Goal: Task Accomplishment & Management: Manage account settings

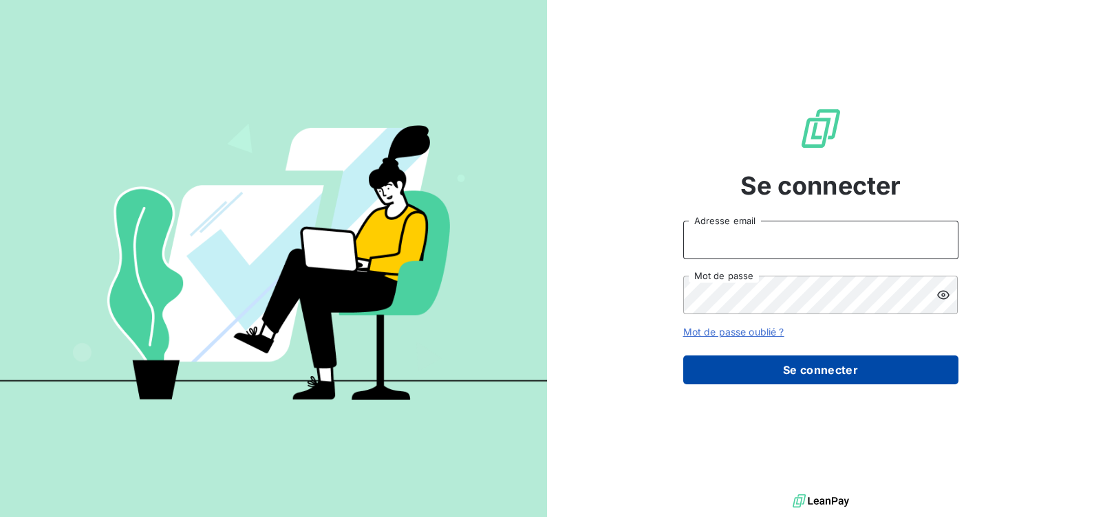
type input "[EMAIL_ADDRESS][DOMAIN_NAME]"
click at [792, 376] on button "Se connecter" at bounding box center [820, 370] width 275 height 29
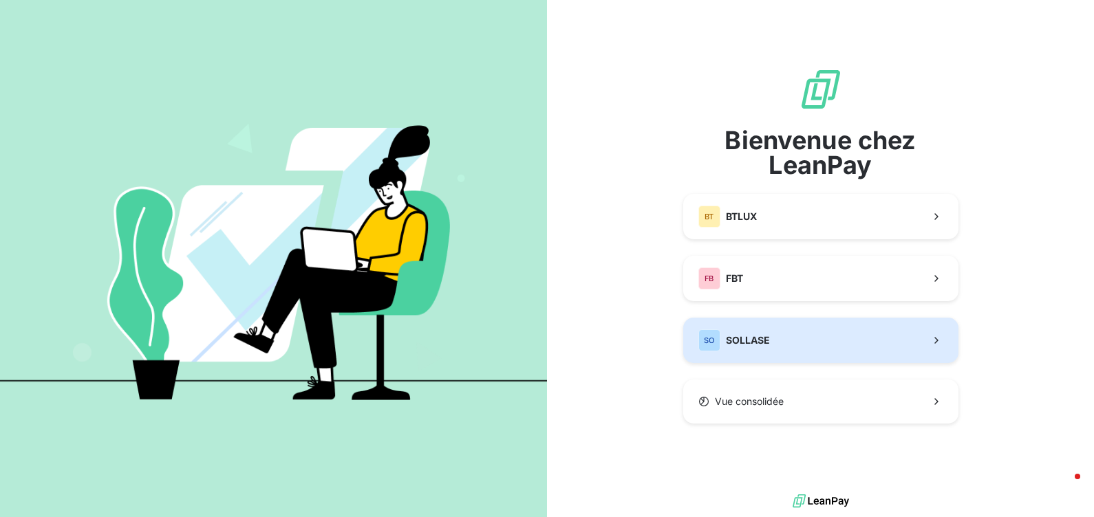
click at [765, 325] on button "SO SOLLASE" at bounding box center [820, 340] width 275 height 45
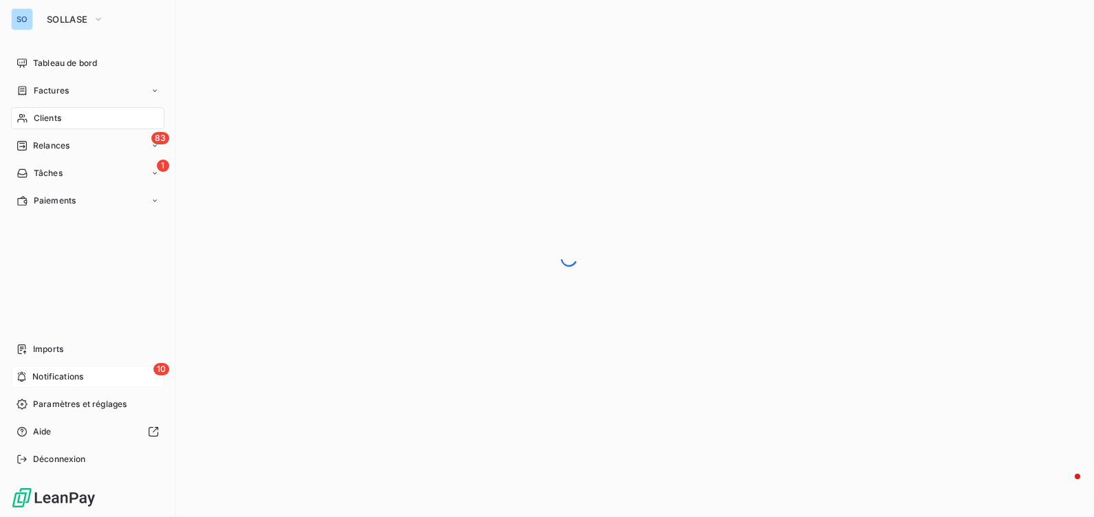
click at [96, 371] on div "10 Notifications" at bounding box center [87, 377] width 153 height 22
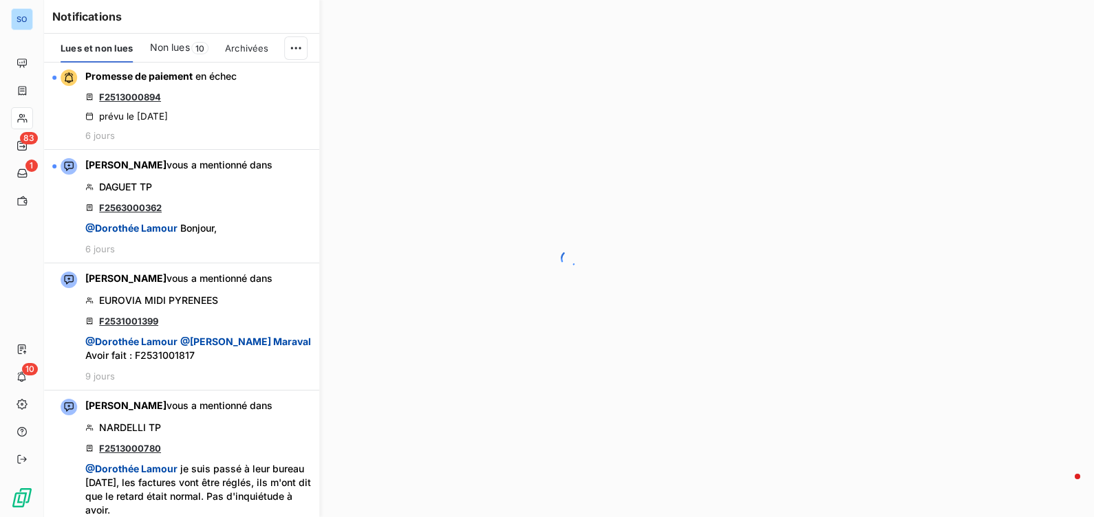
scroll to position [946, 0]
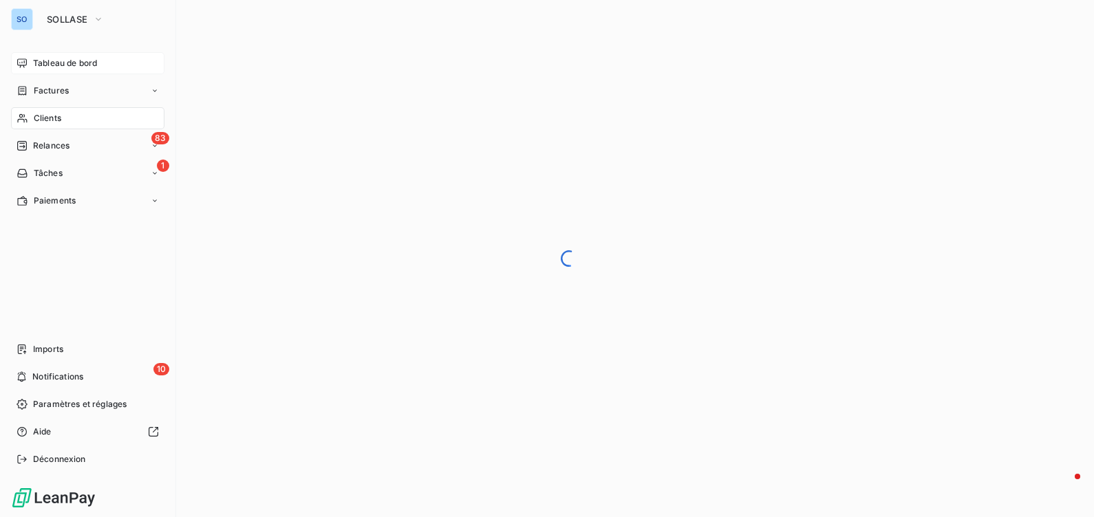
click at [26, 61] on icon at bounding box center [22, 62] width 10 height 9
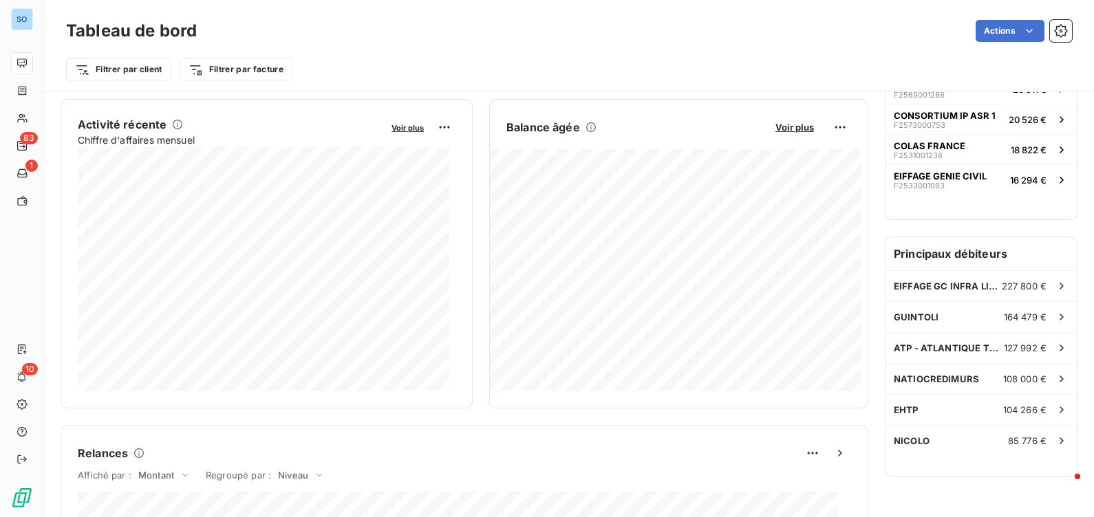
scroll to position [258, 0]
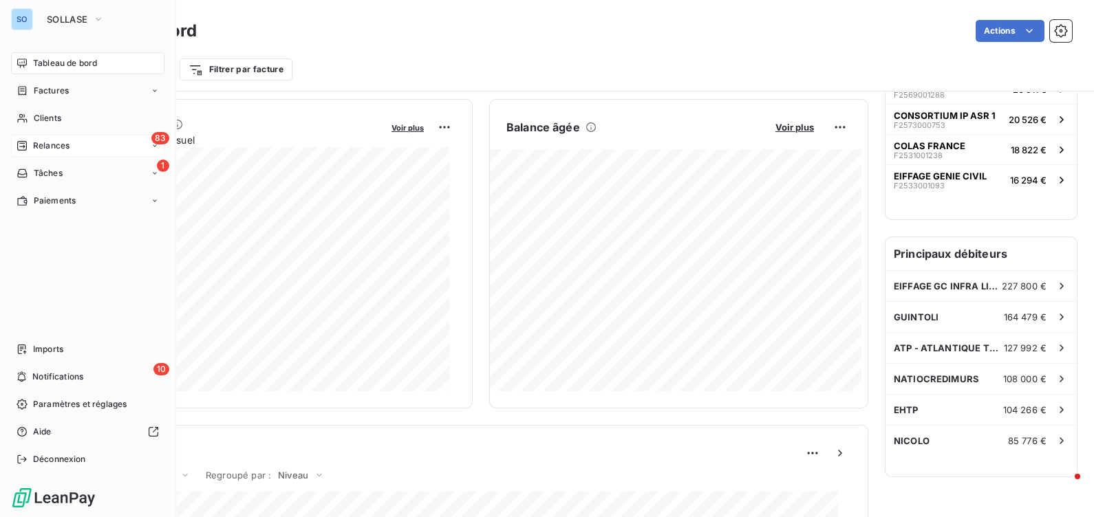
click at [96, 144] on div "83 Relances" at bounding box center [87, 146] width 153 height 22
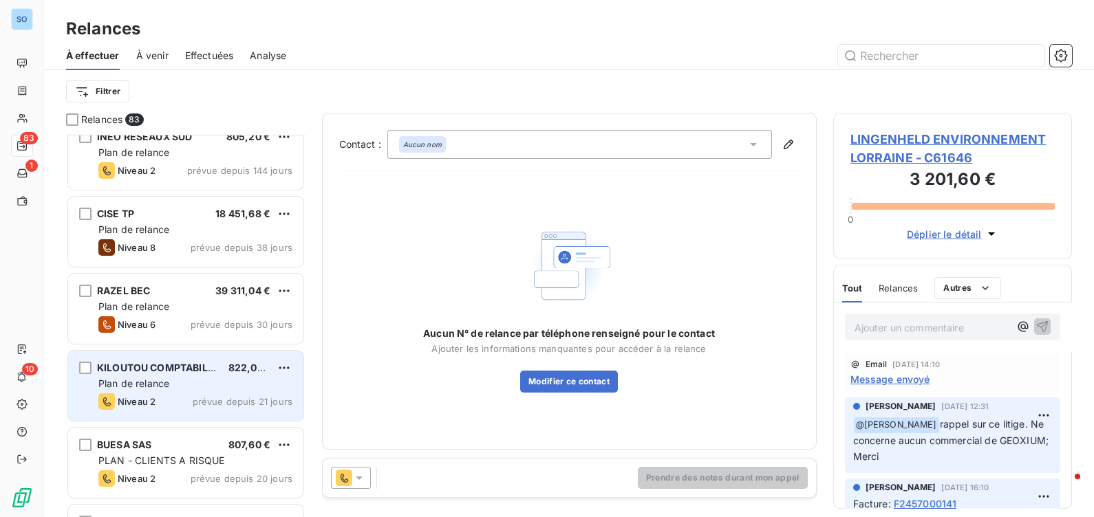
scroll to position [258, 0]
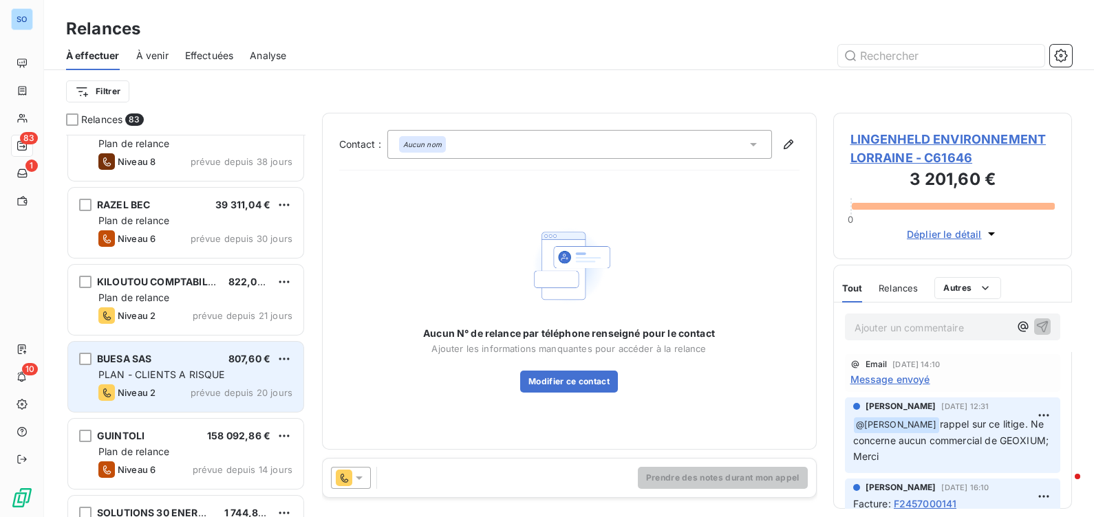
click at [198, 354] on div "BUESA SAS 807,60 €" at bounding box center [195, 359] width 194 height 12
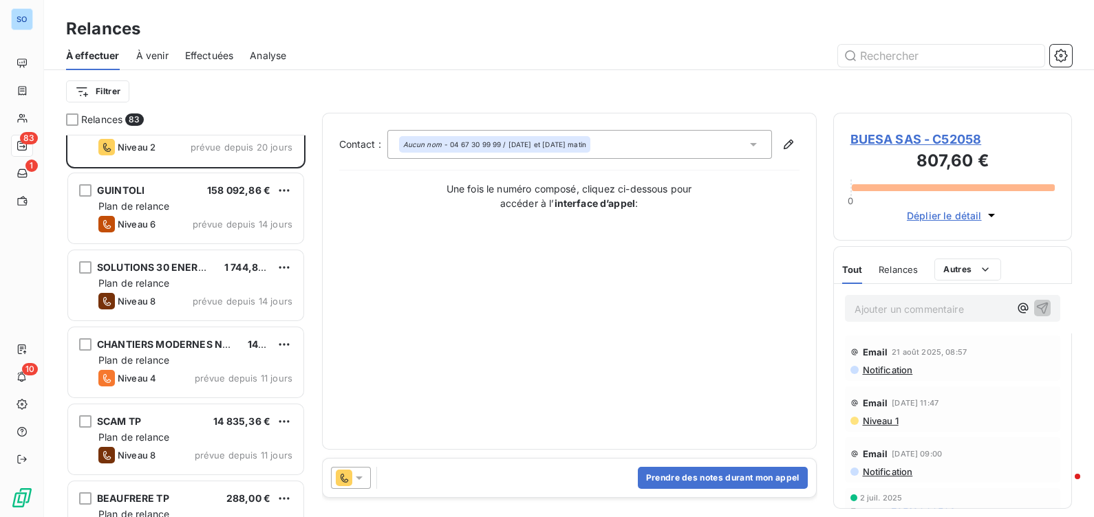
scroll to position [516, 0]
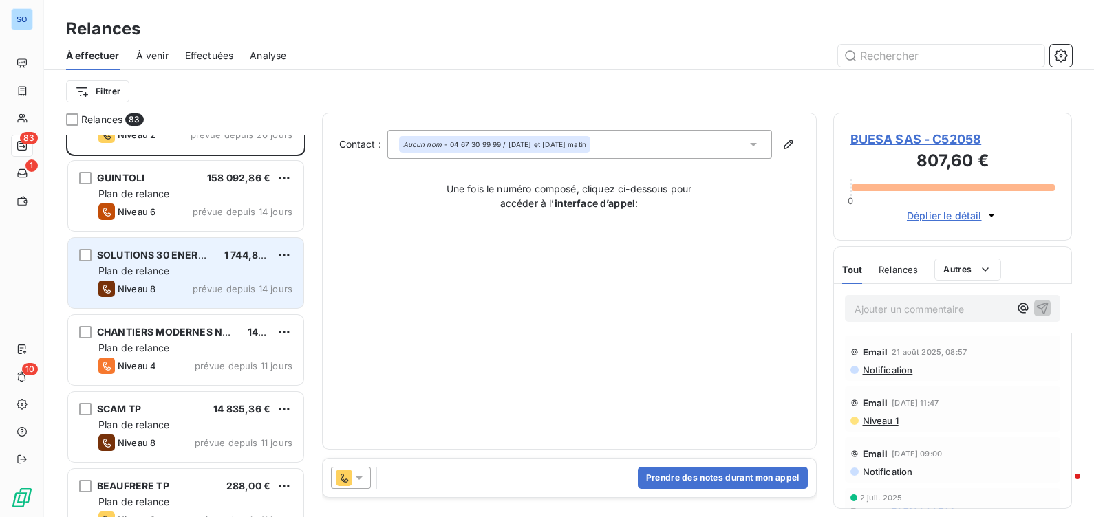
click at [198, 275] on div "Plan de relance" at bounding box center [195, 271] width 194 height 14
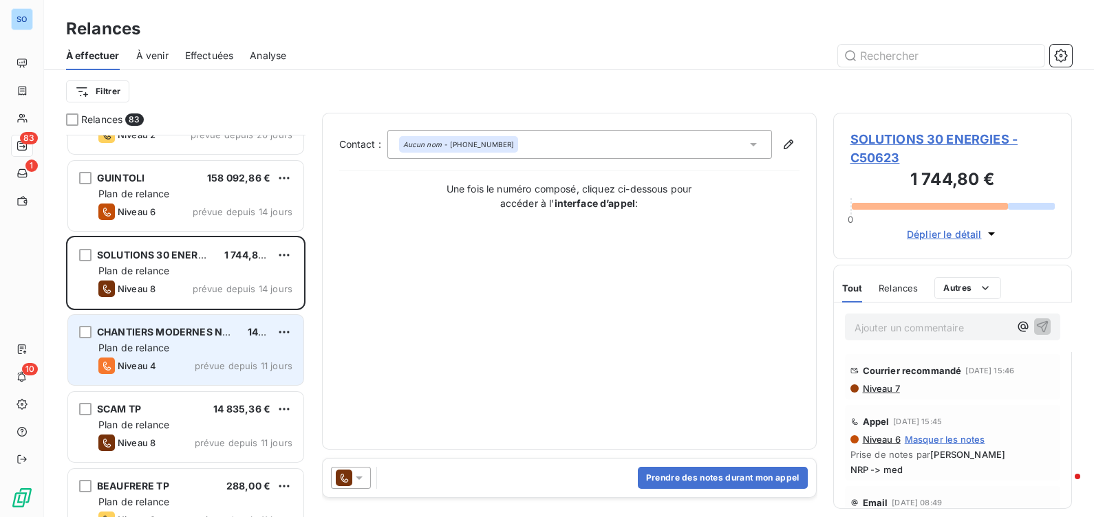
click at [196, 347] on div "Plan de relance" at bounding box center [195, 348] width 194 height 14
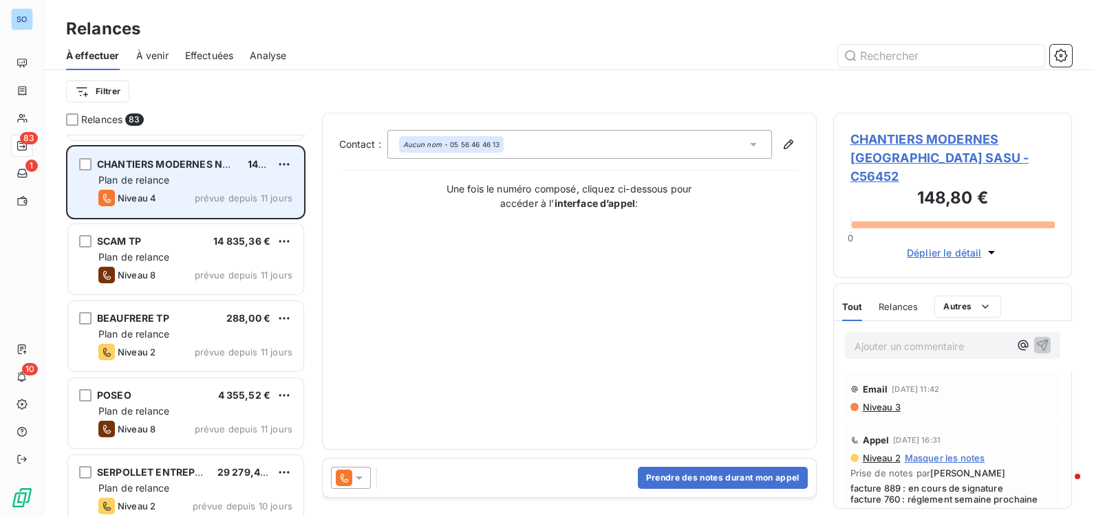
scroll to position [688, 0]
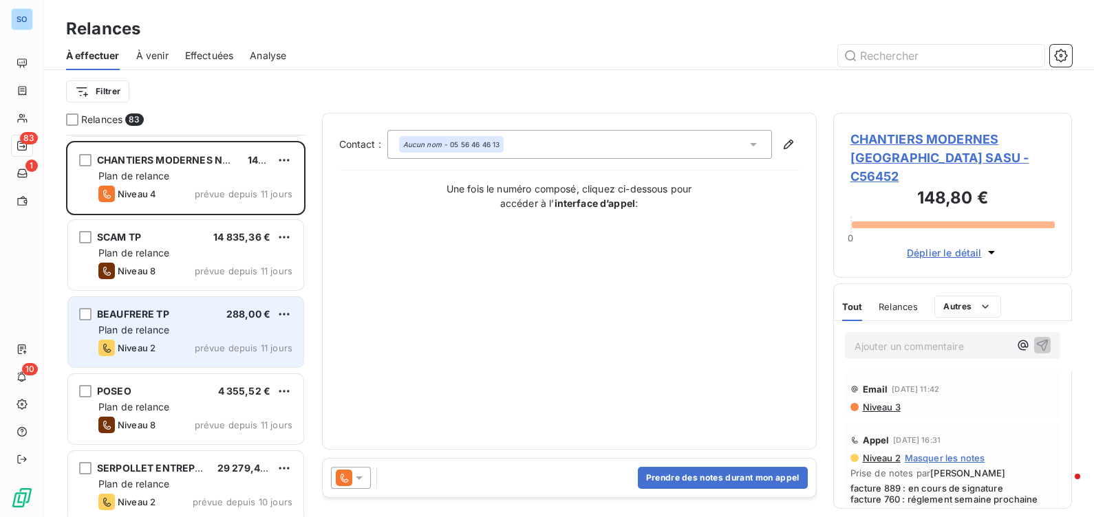
click at [184, 338] on div "BEAUFRERE TP 288,00 € Plan de relance Niveau 2 prévue depuis 11 jours" at bounding box center [185, 332] width 235 height 70
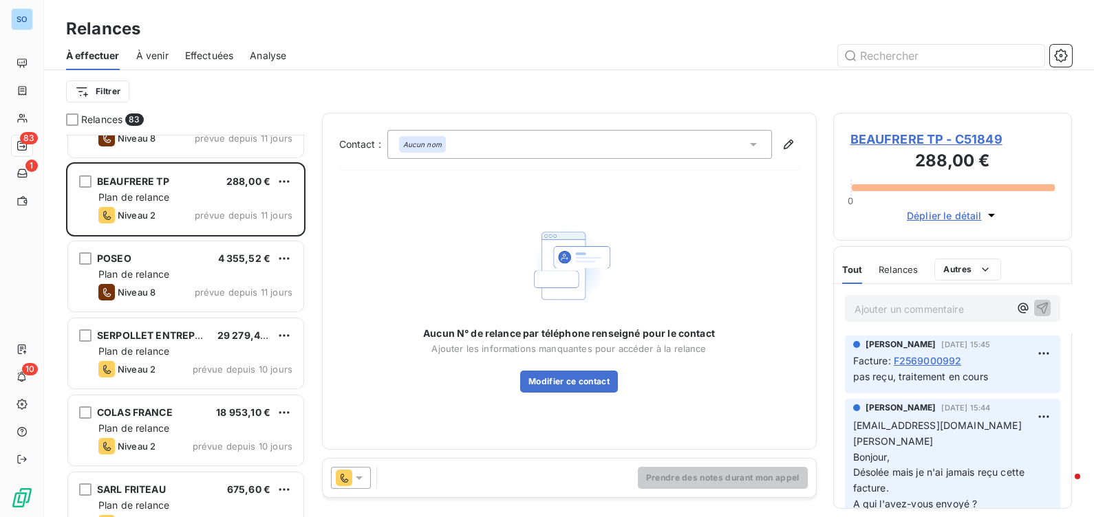
scroll to position [860, 0]
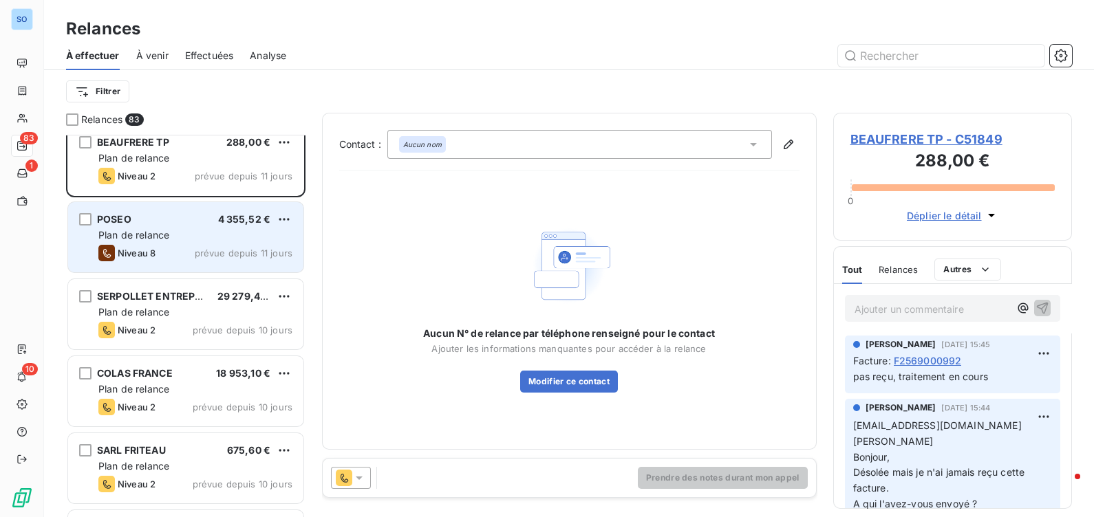
click at [148, 241] on div "POSEO 4 355,52 € Plan de relance Niveau 8 prévue depuis 11 jours" at bounding box center [185, 237] width 235 height 70
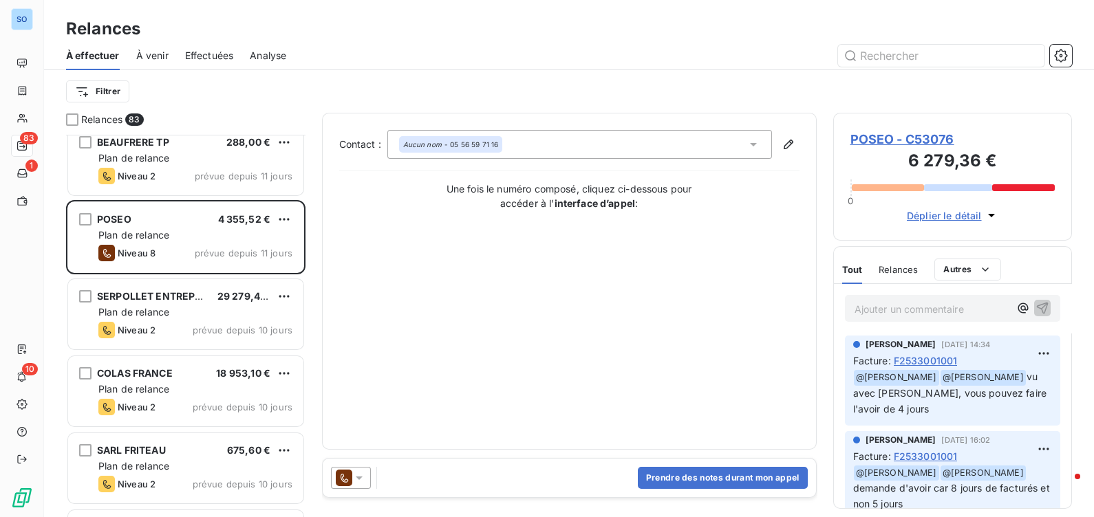
click at [901, 138] on span "POSEO - C53076" at bounding box center [952, 139] width 205 height 19
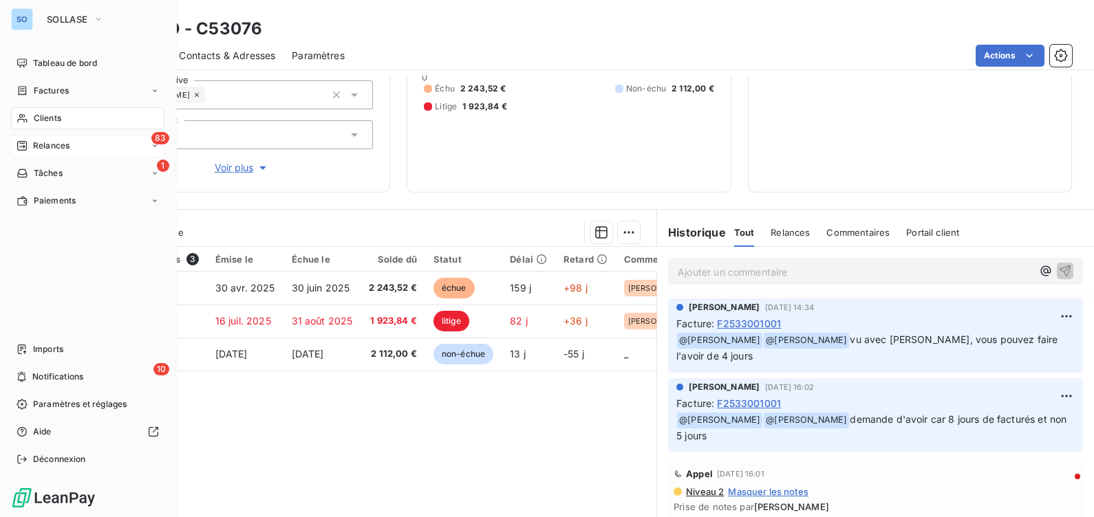
click at [24, 145] on icon at bounding box center [22, 145] width 11 height 11
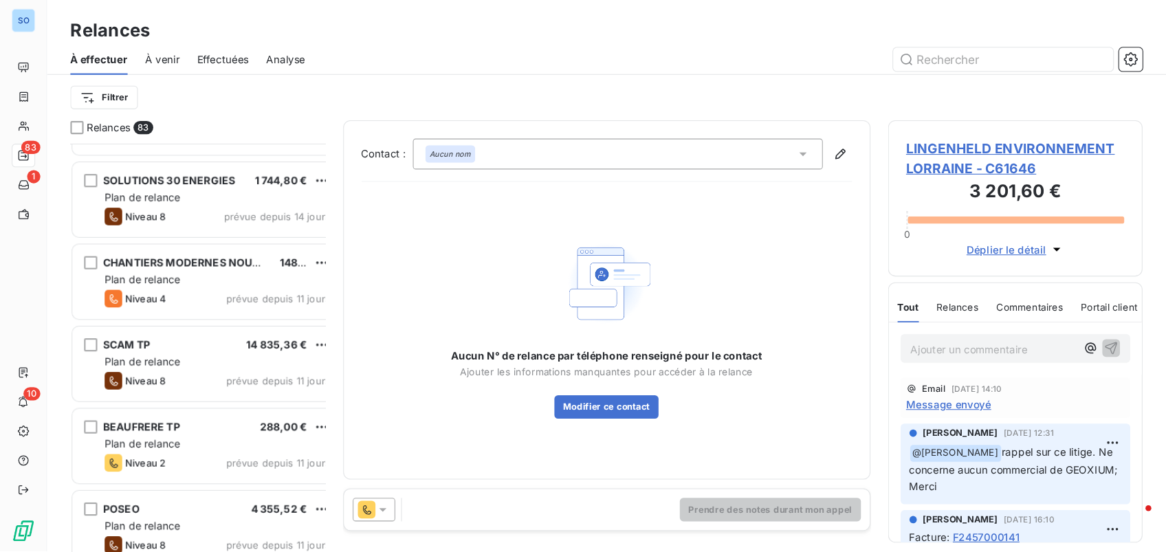
scroll to position [402, 243]
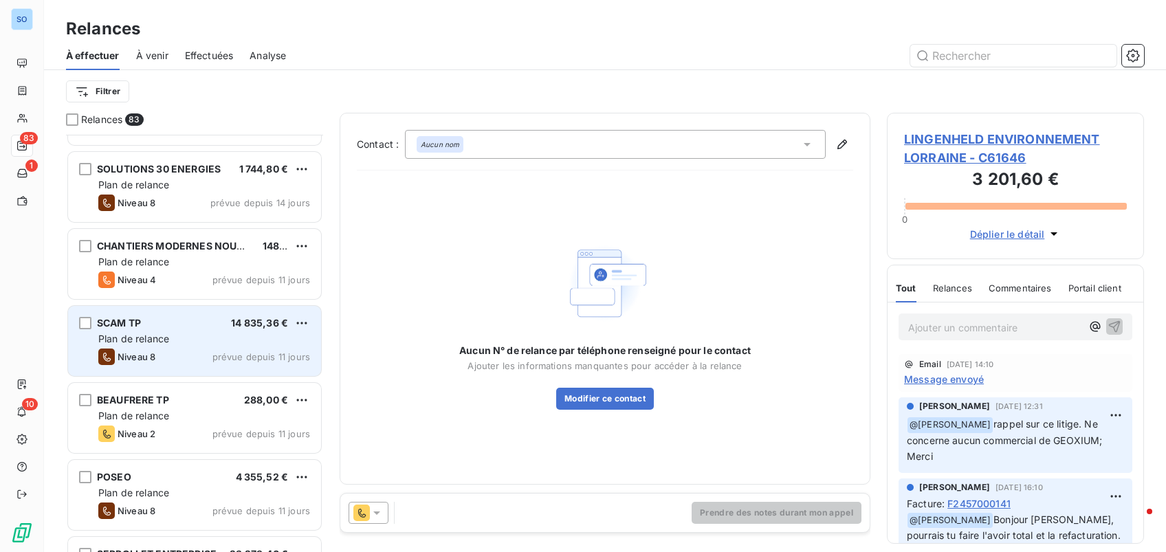
click at [179, 322] on div "SCAM TP 14 835,36 €" at bounding box center [204, 323] width 212 height 12
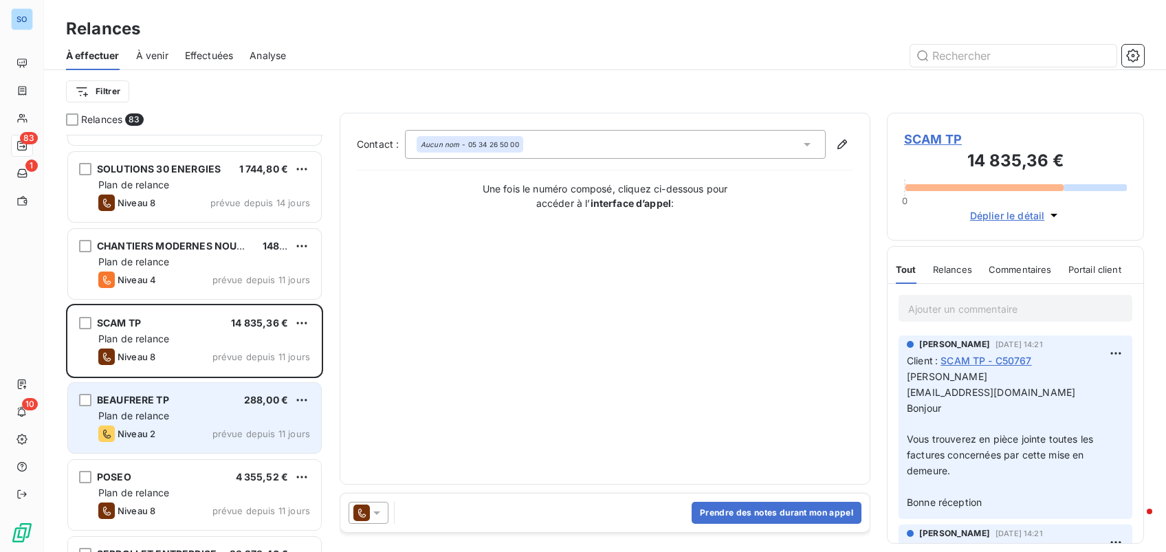
click at [175, 444] on div "BEAUFRERE TP 288,00 € Plan de relance Niveau 2 prévue depuis 11 jours" at bounding box center [194, 418] width 253 height 70
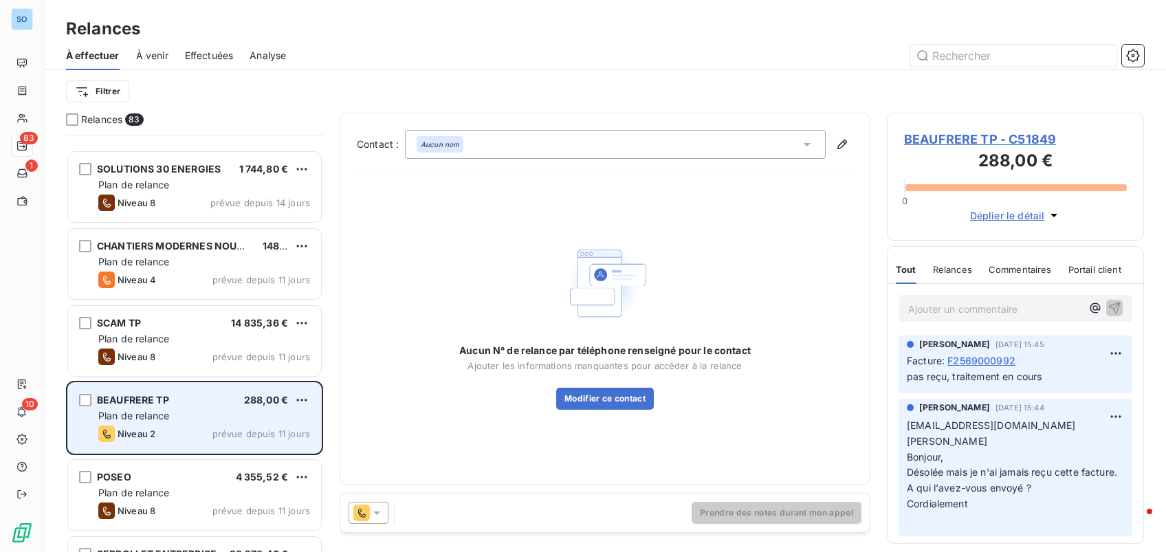
scroll to position [785, 0]
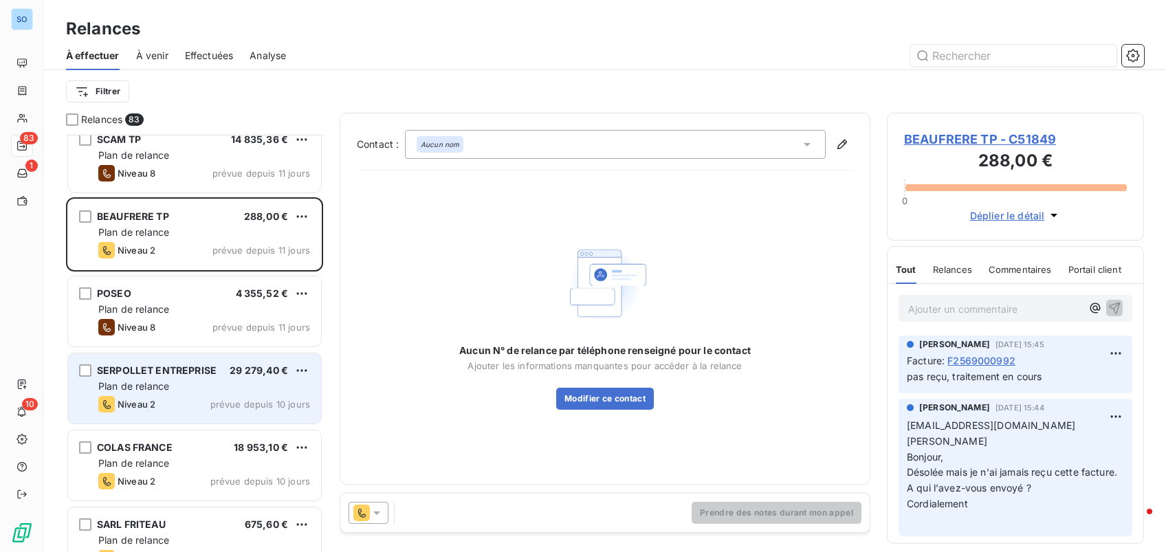
click at [176, 393] on div "SERPOLLET ENTREPRISE 29 279,40 € Plan de relance Niveau 2 prévue depuis 10 jours" at bounding box center [194, 389] width 253 height 70
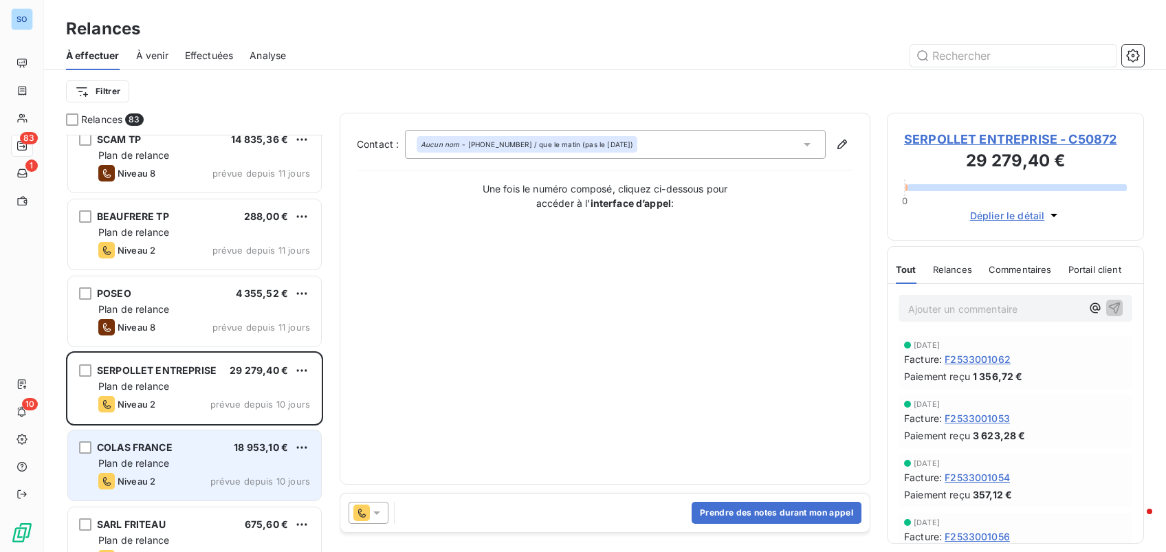
click at [160, 446] on span "COLAS FRANCE" at bounding box center [135, 448] width 76 height 12
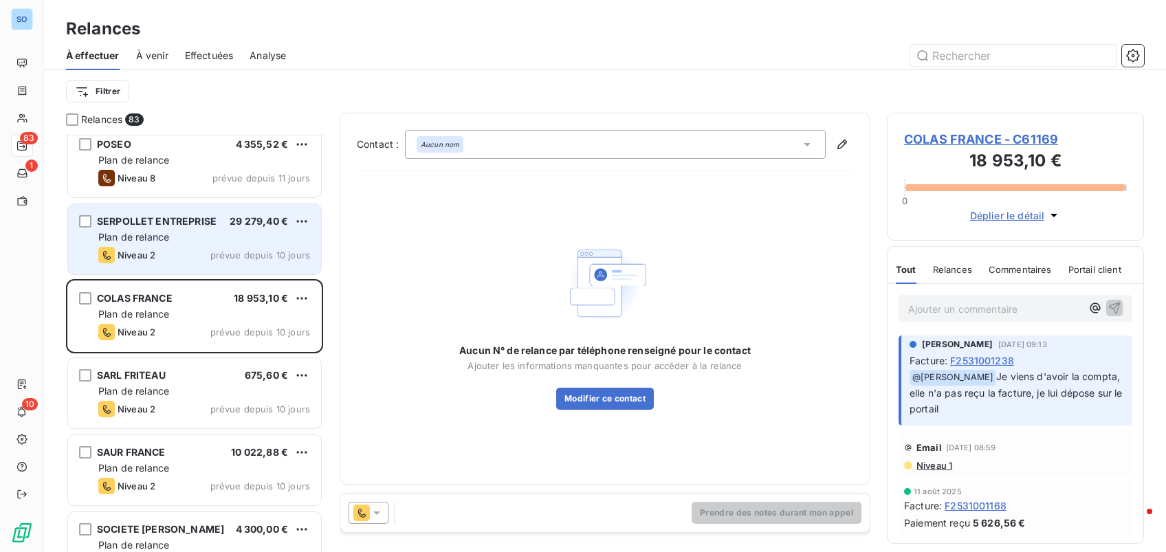
scroll to position [968, 0]
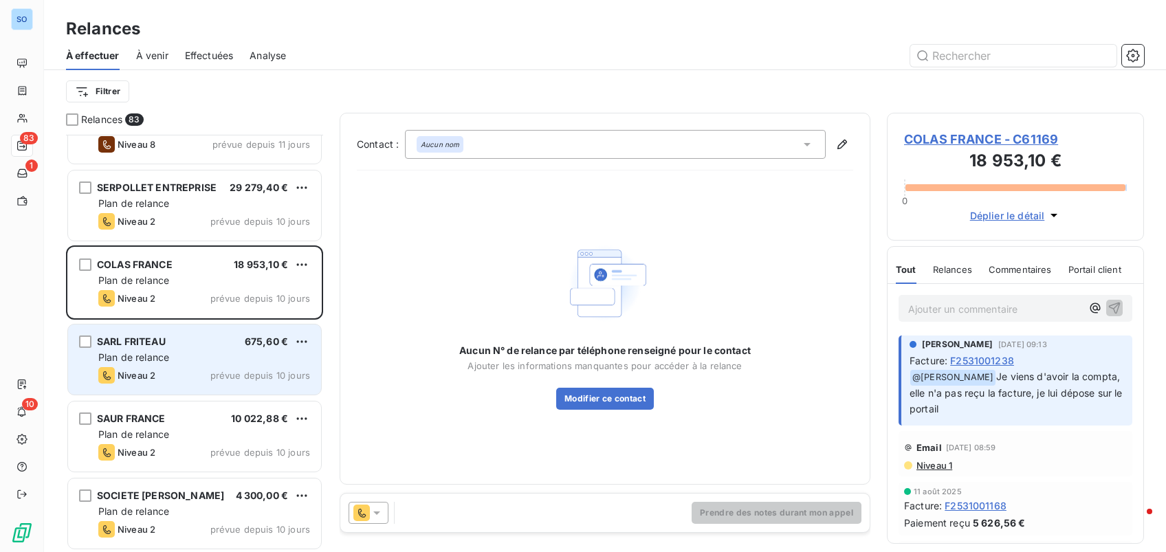
click at [168, 342] on div "SARL FRITEAU 675,60 €" at bounding box center [204, 342] width 212 height 12
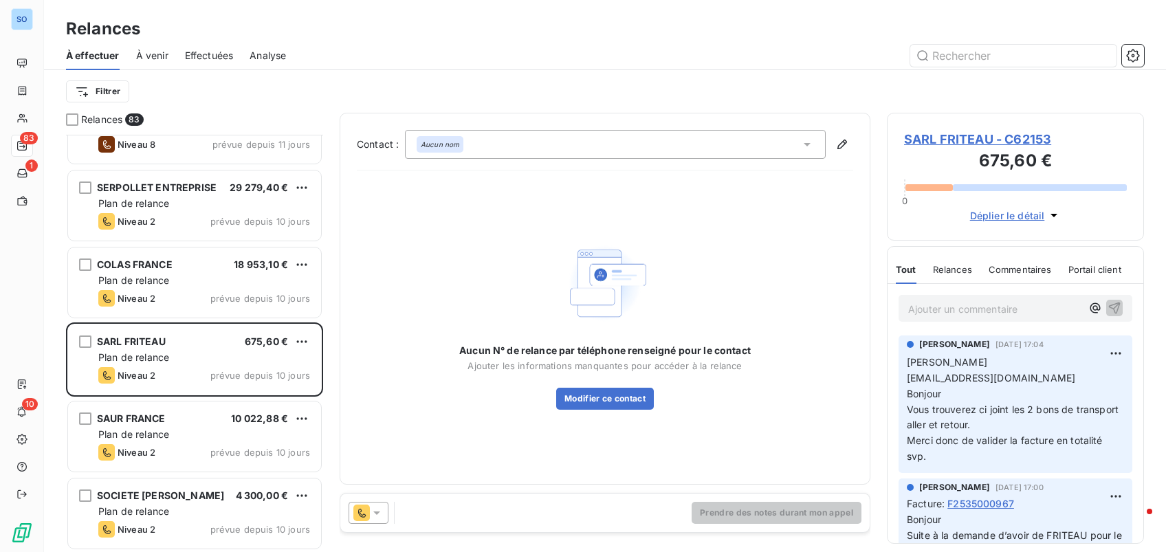
click at [953, 135] on span "SARL FRITEAU - C62153" at bounding box center [1015, 139] width 223 height 19
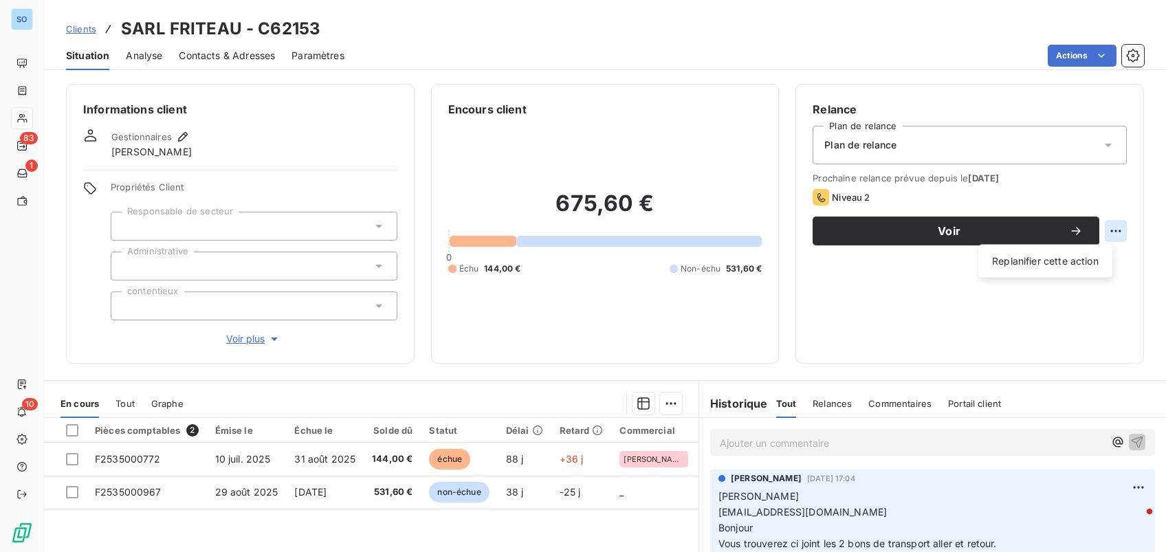
click at [1093, 228] on html "SO 83 1 10 Clients SARL FRITEAU - C62153 Situation Analyse Contacts & Adresses …" at bounding box center [583, 276] width 1166 height 552
click at [1056, 266] on div "Replanifier cette action" at bounding box center [1045, 261] width 123 height 22
select select "9"
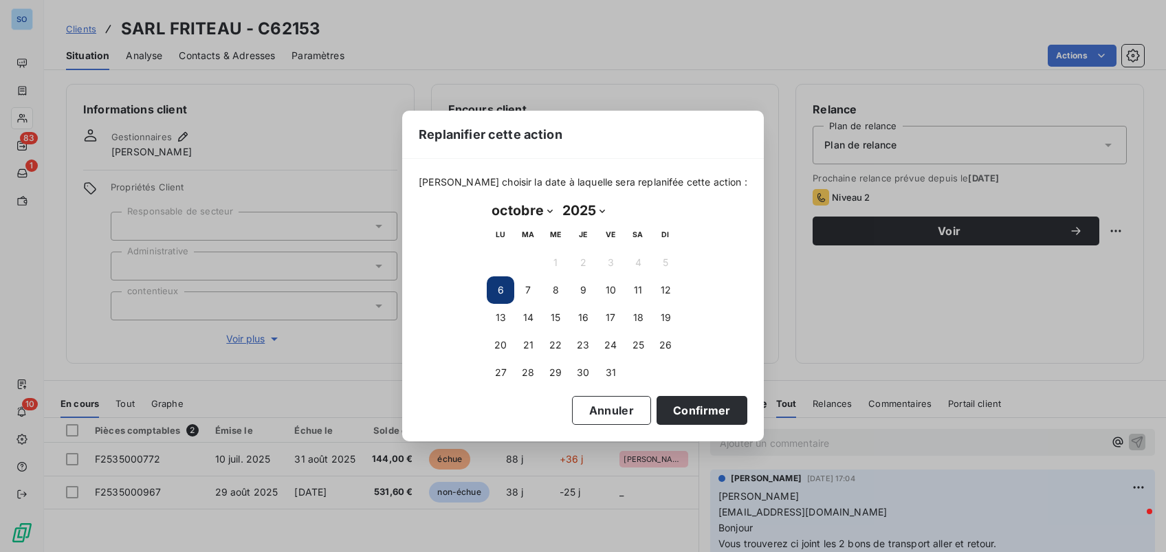
click at [908, 225] on div "Replanifier cette action [PERSON_NAME] choisir la date à laquelle sera replanif…" at bounding box center [583, 276] width 1166 height 552
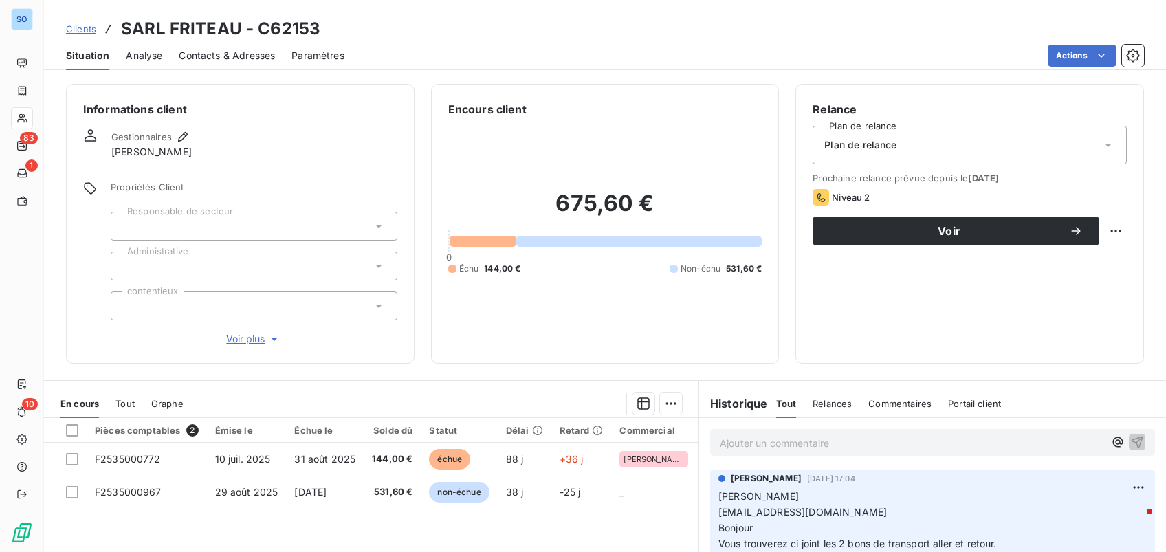
click at [944, 230] on span "Voir" at bounding box center [949, 231] width 240 height 11
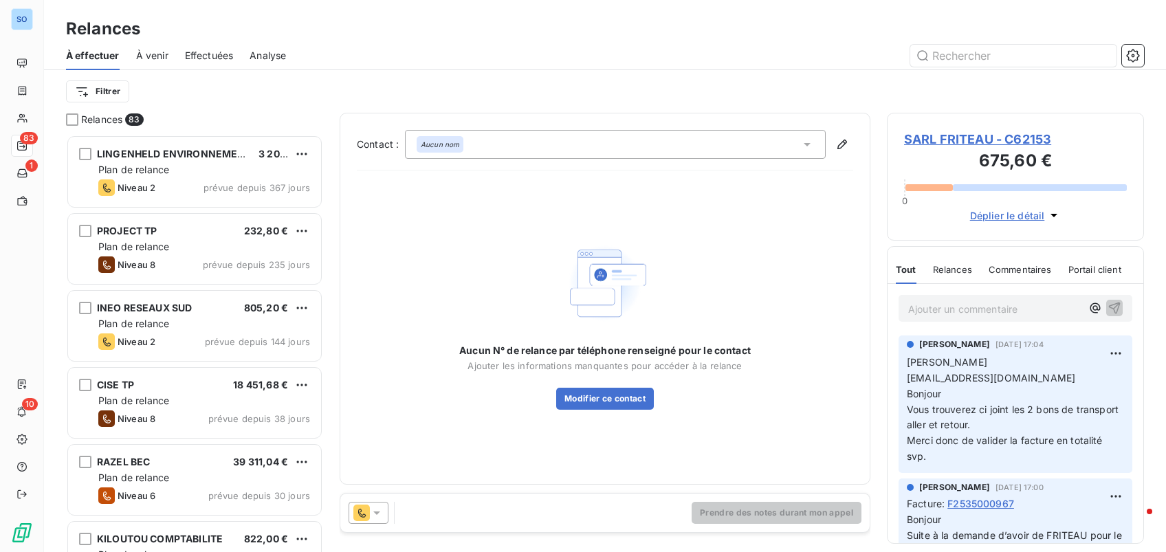
scroll to position [402, 243]
click at [381, 508] on icon at bounding box center [377, 513] width 14 height 14
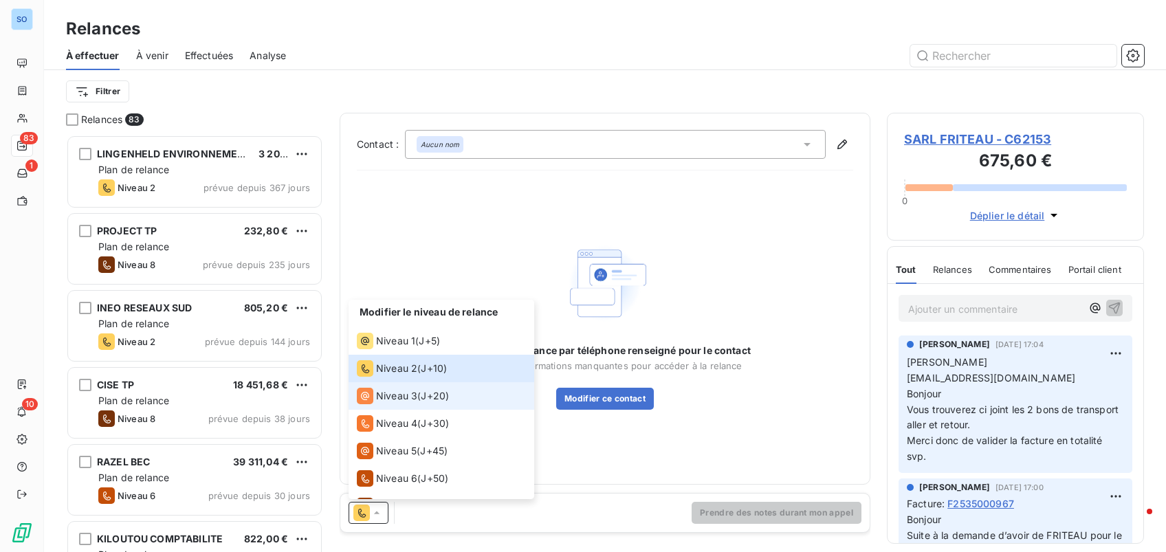
click at [384, 400] on span "Niveau 3" at bounding box center [396, 396] width 41 height 14
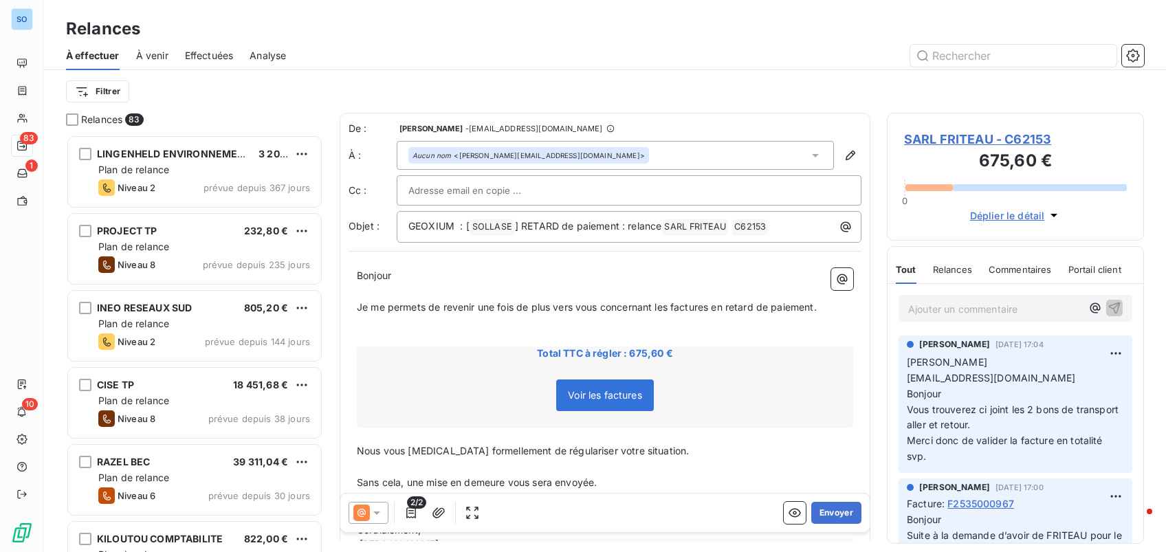
scroll to position [1, 0]
click at [819, 508] on button "Envoyer" at bounding box center [837, 513] width 50 height 22
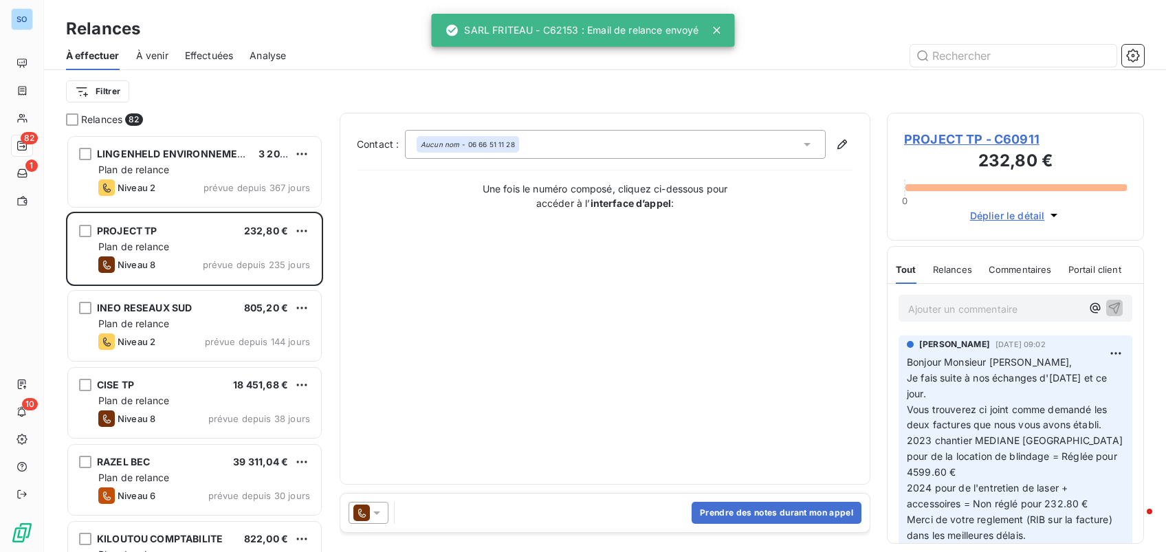
click at [197, 55] on span "Effectuées" at bounding box center [209, 56] width 49 height 14
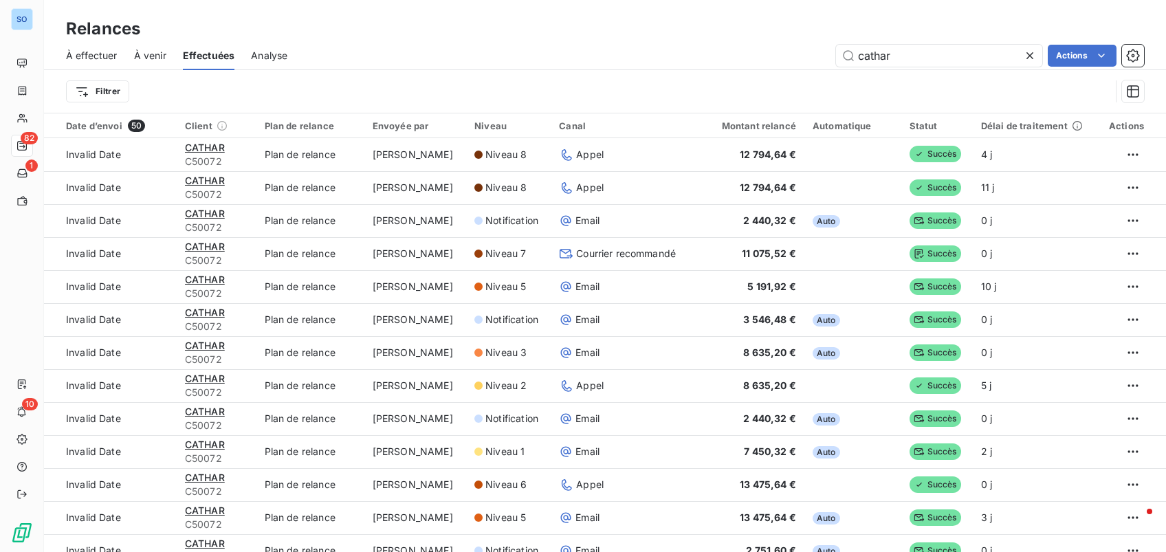
click at [1034, 53] on icon at bounding box center [1030, 56] width 14 height 14
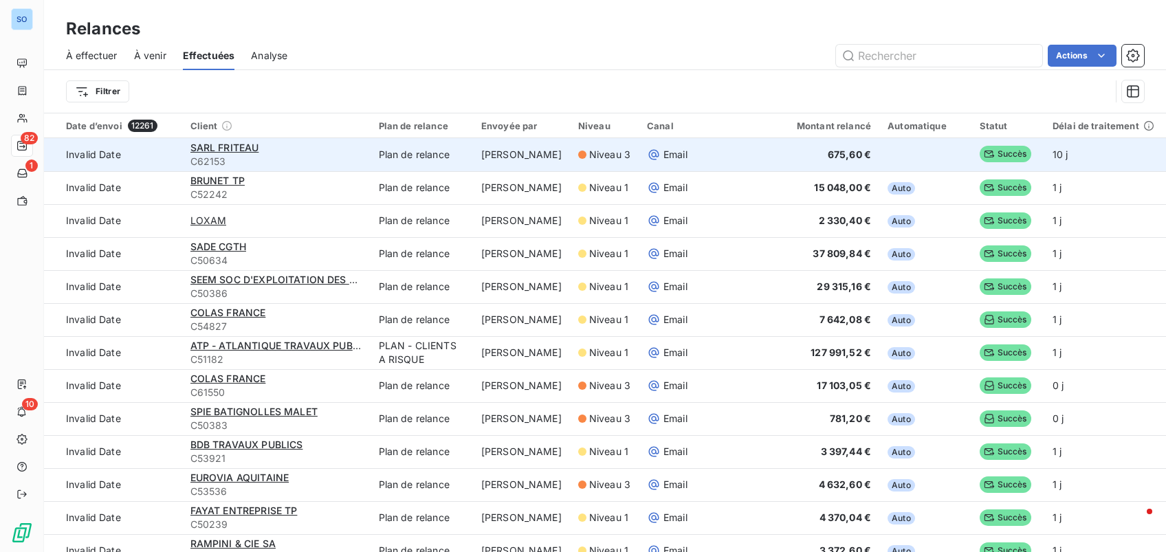
click at [324, 153] on div "SARL FRITEAU" at bounding box center [277, 148] width 172 height 14
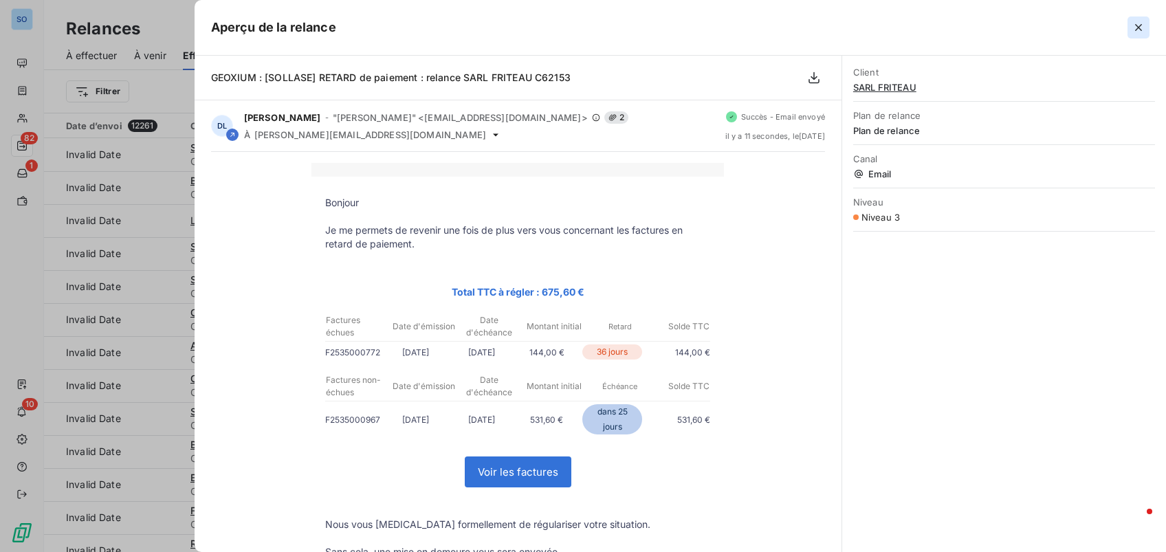
click at [1093, 28] on icon "button" at bounding box center [1138, 27] width 7 height 7
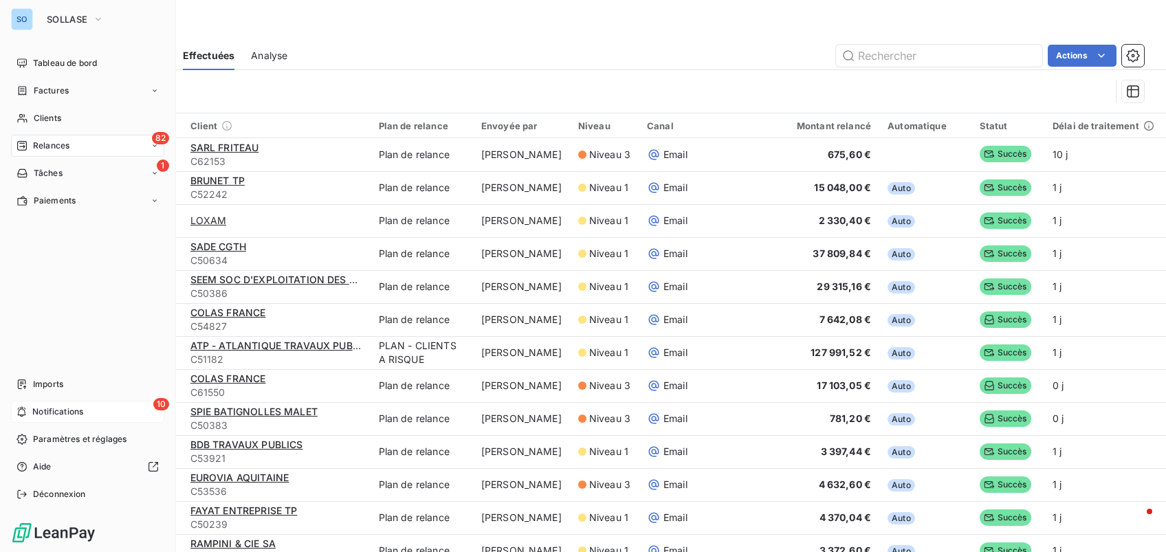
click at [63, 403] on div "10 Notifications" at bounding box center [87, 412] width 153 height 22
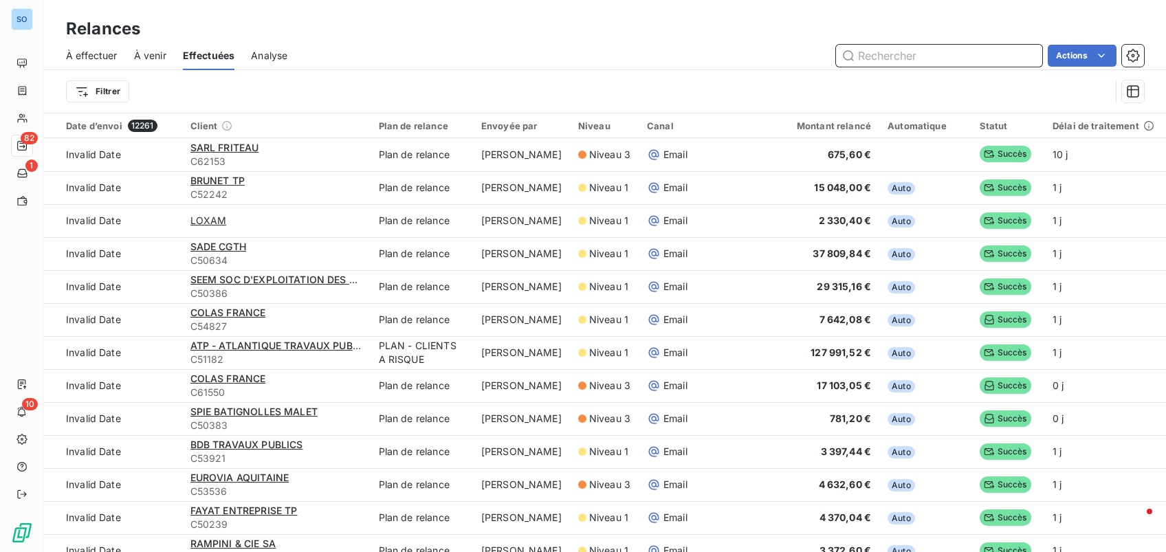
click at [922, 58] on input "text" at bounding box center [939, 56] width 206 height 22
click at [919, 58] on input "parenge" at bounding box center [939, 56] width 206 height 22
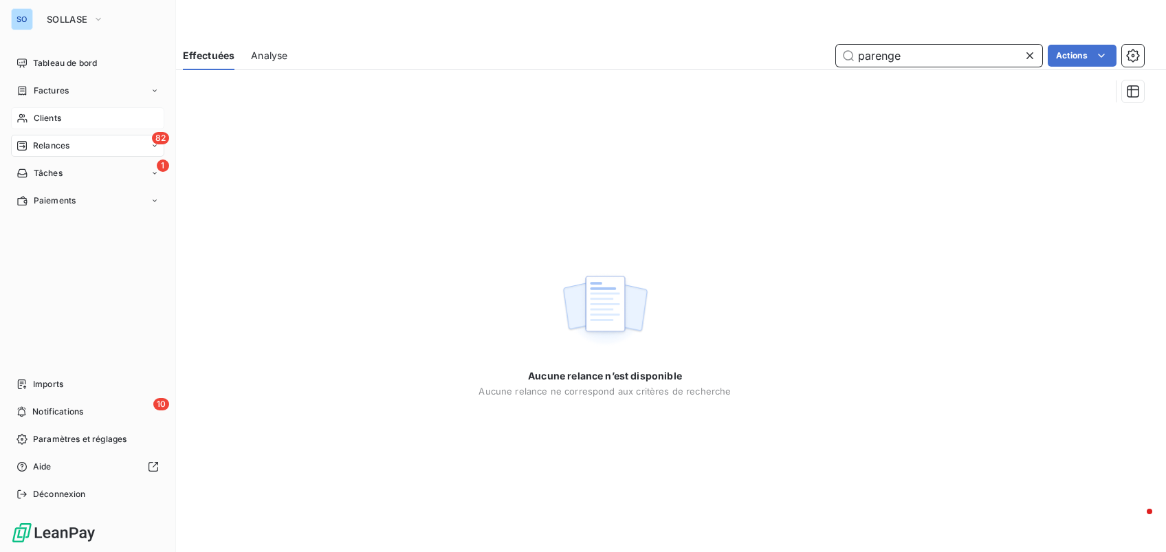
type input "parenge"
click at [53, 120] on span "Clients" at bounding box center [48, 118] width 28 height 12
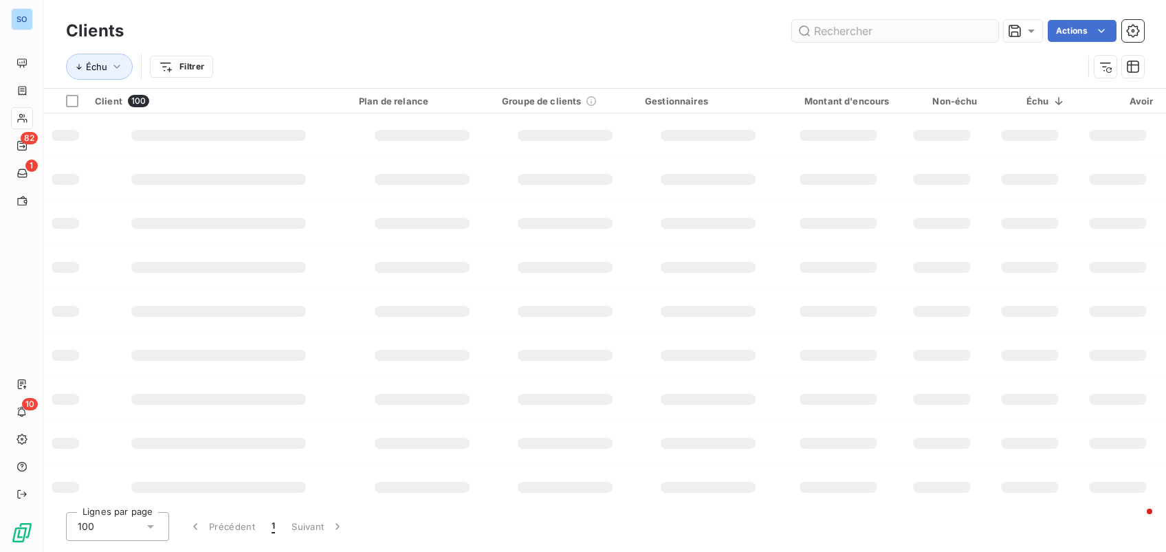
click at [876, 36] on input "text" at bounding box center [895, 31] width 206 height 22
type input "parenge"
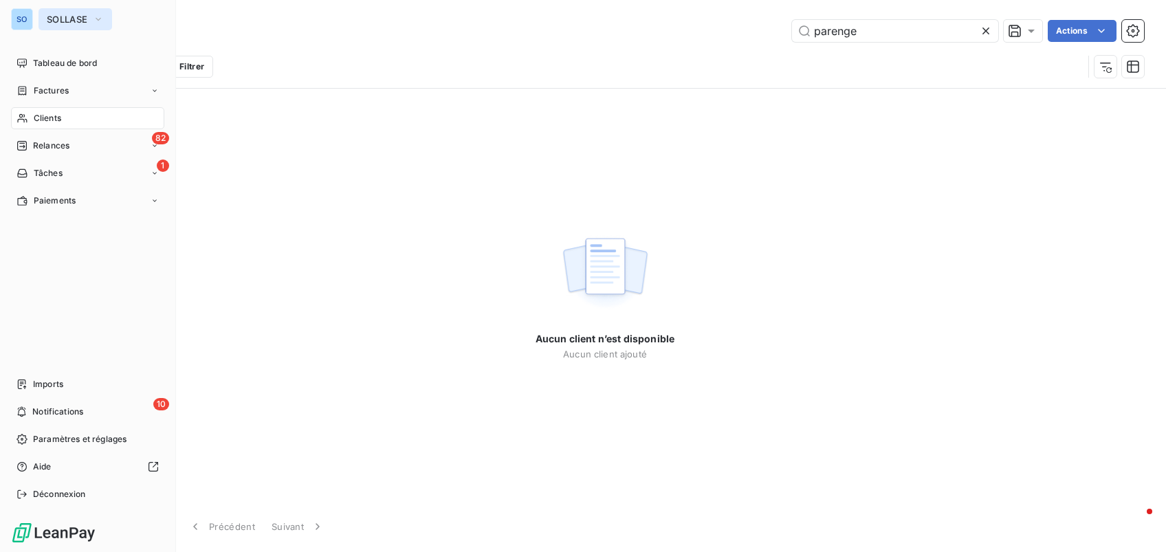
click at [59, 14] on span "SOLLASE" at bounding box center [67, 19] width 41 height 11
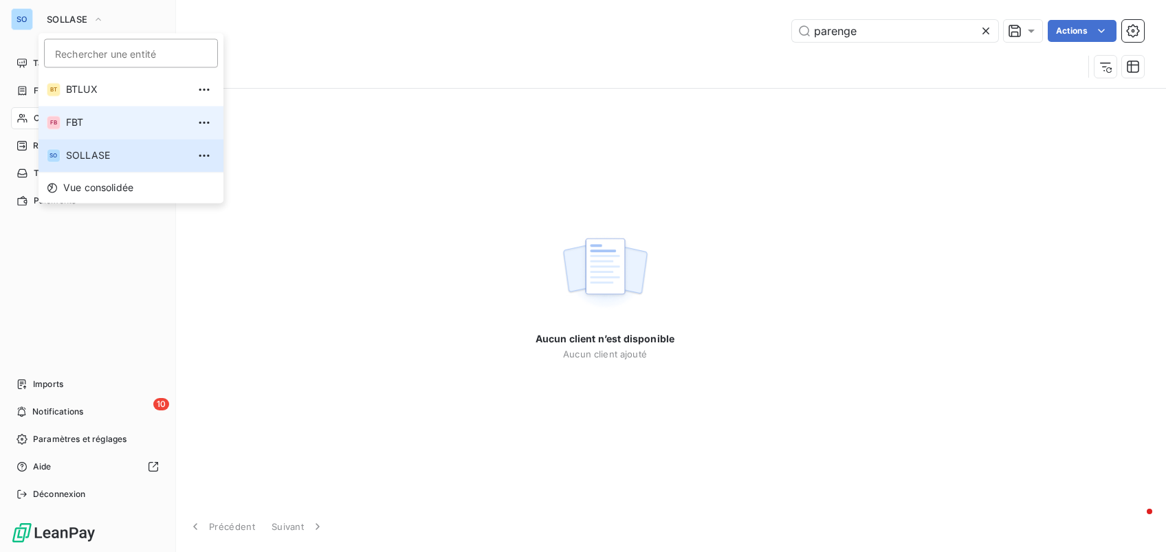
click at [98, 124] on span "FBT" at bounding box center [127, 123] width 122 height 14
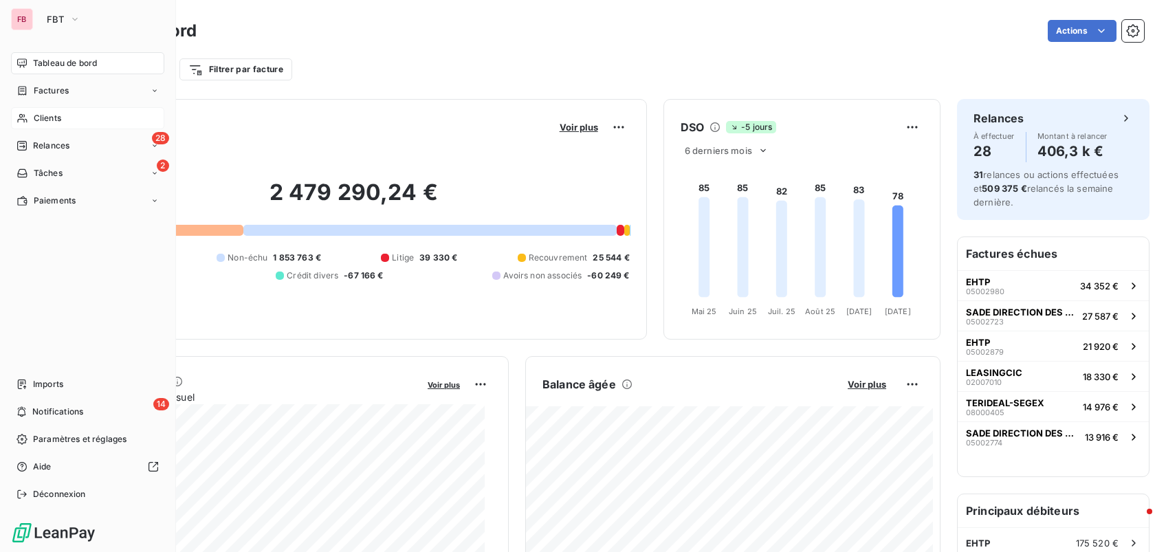
click at [56, 121] on span "Clients" at bounding box center [48, 118] width 28 height 12
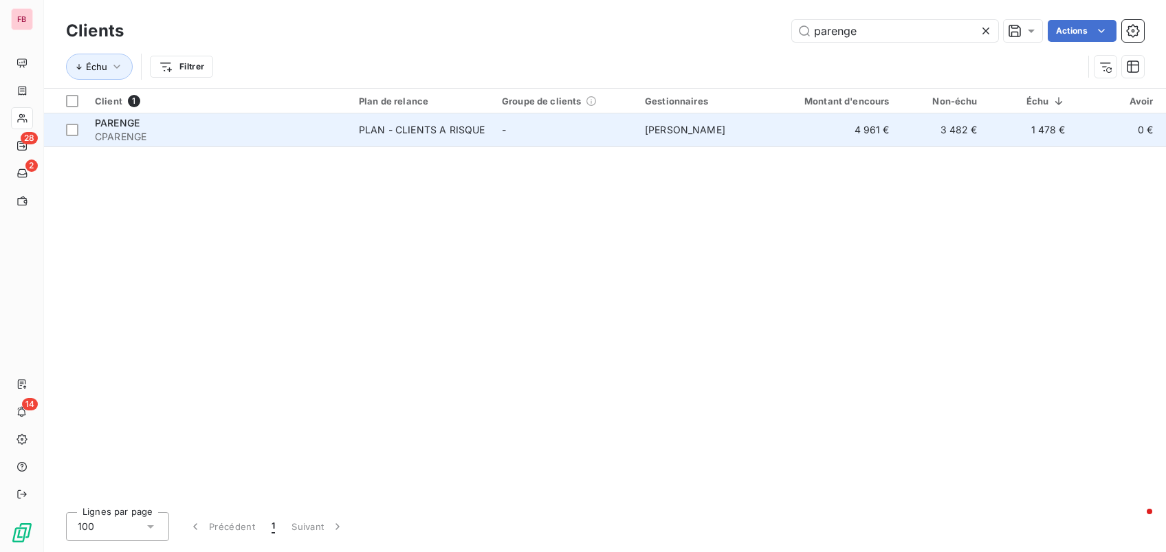
click at [243, 123] on div "PARENGE" at bounding box center [219, 123] width 248 height 14
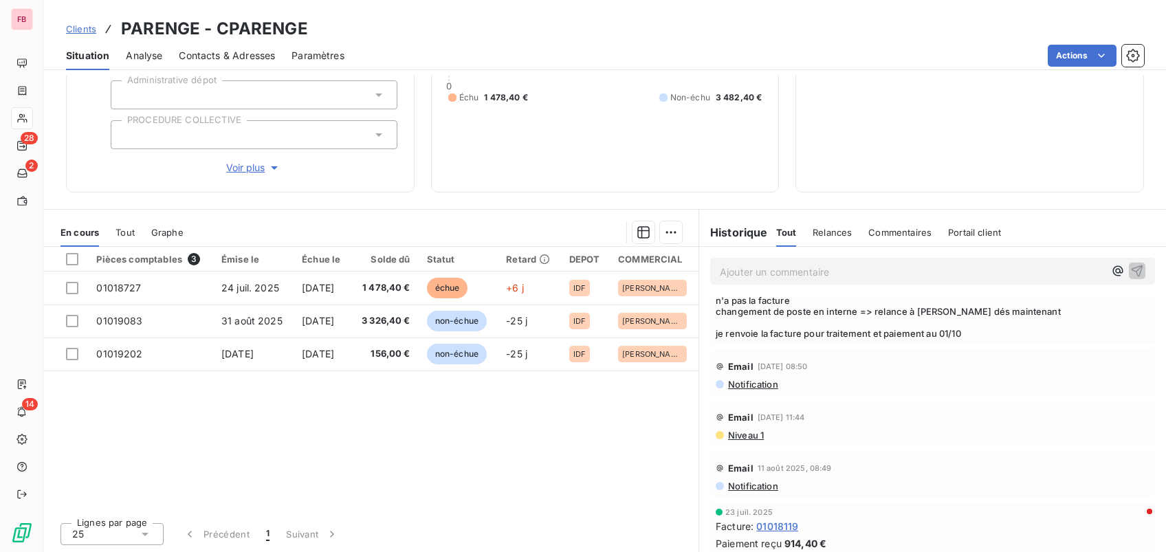
scroll to position [275, 0]
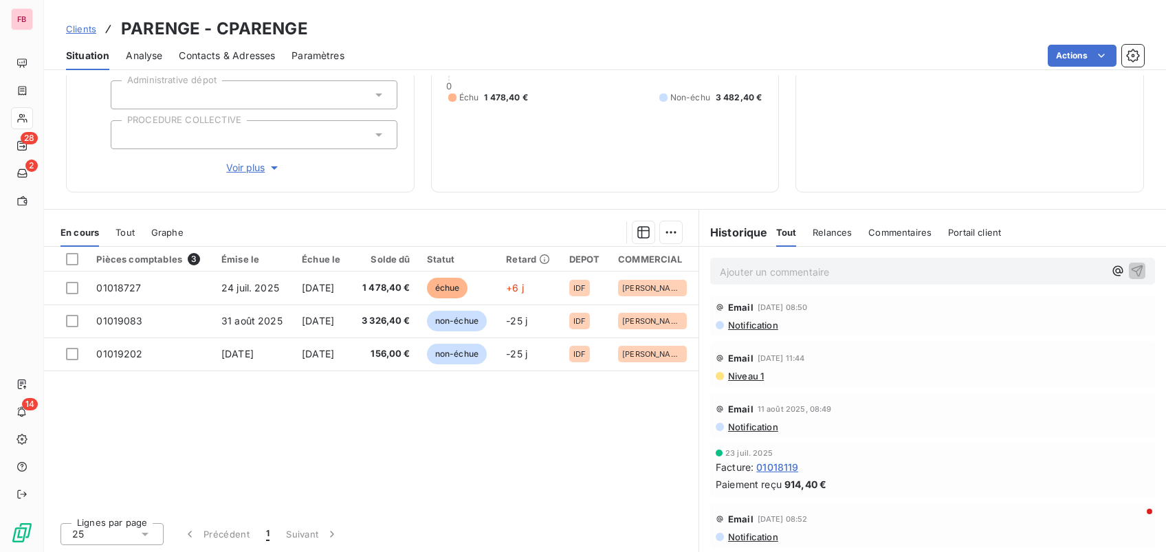
click at [212, 51] on span "Contacts & Adresses" at bounding box center [227, 56] width 96 height 14
